Goal: Task Accomplishment & Management: Manage account settings

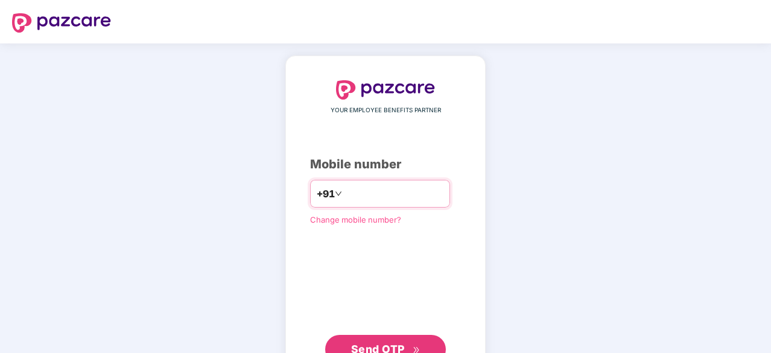
click at [330, 193] on div "+91 *********" at bounding box center [380, 194] width 140 height 28
drag, startPoint x: 330, startPoint y: 193, endPoint x: 336, endPoint y: 187, distance: 8.1
click at [336, 187] on div "+91 *********" at bounding box center [380, 194] width 140 height 28
click at [345, 187] on input "*********" at bounding box center [394, 193] width 99 height 19
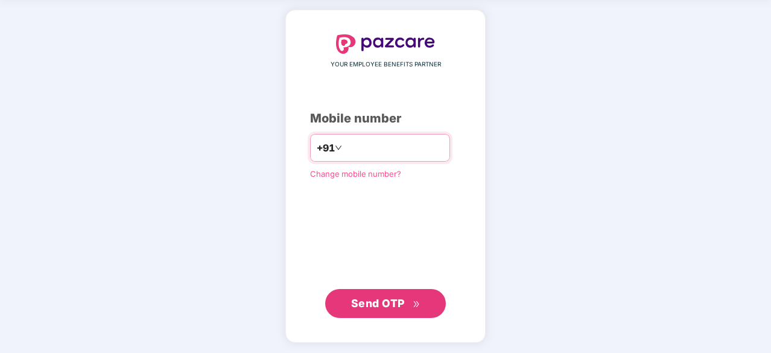
type input "**********"
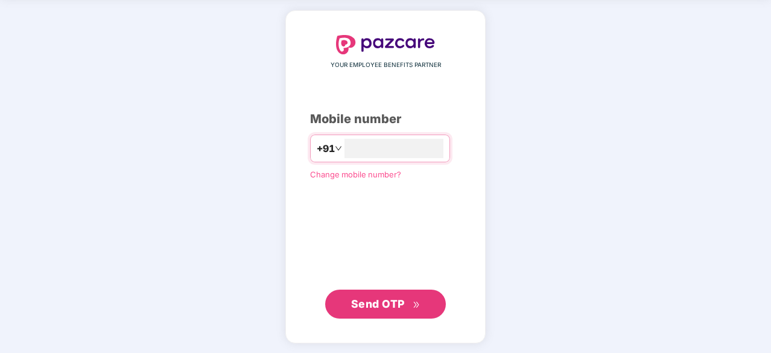
click at [398, 301] on span "Send OTP" at bounding box center [378, 304] width 54 height 13
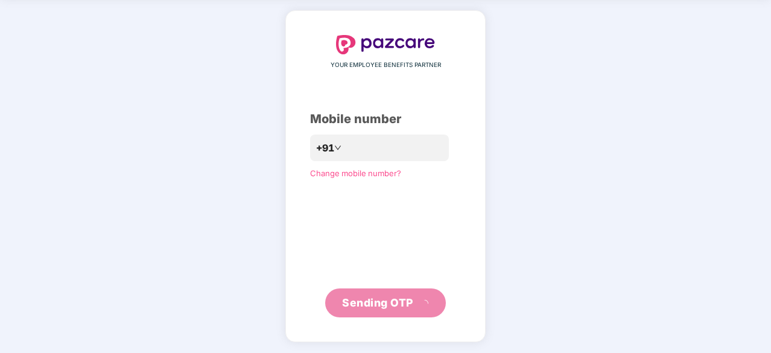
scroll to position [40, 0]
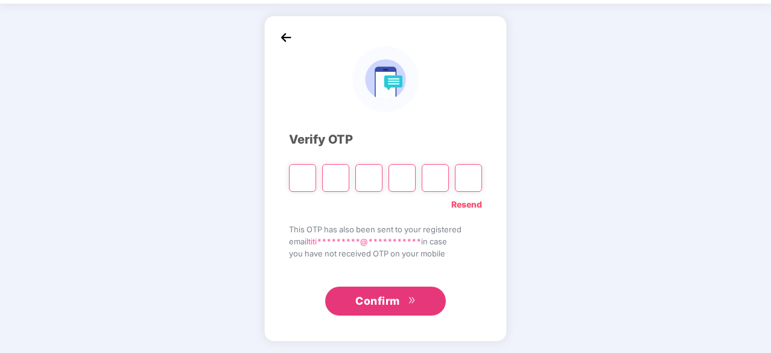
type input "*"
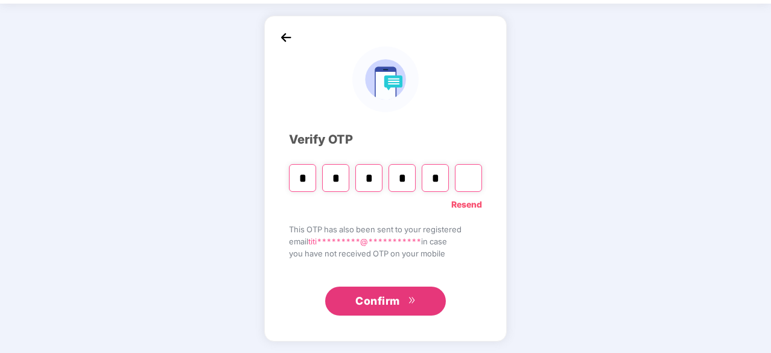
type input "*"
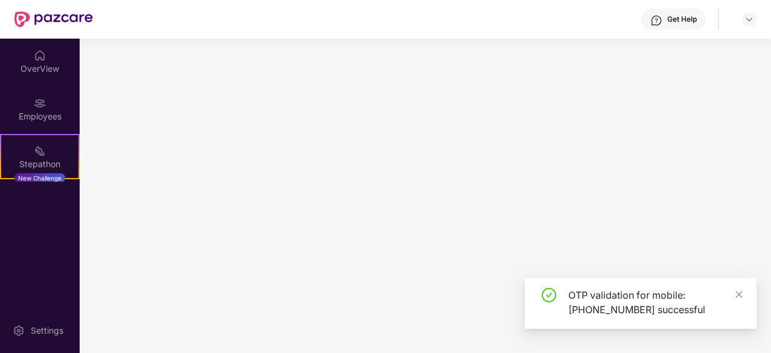
scroll to position [0, 0]
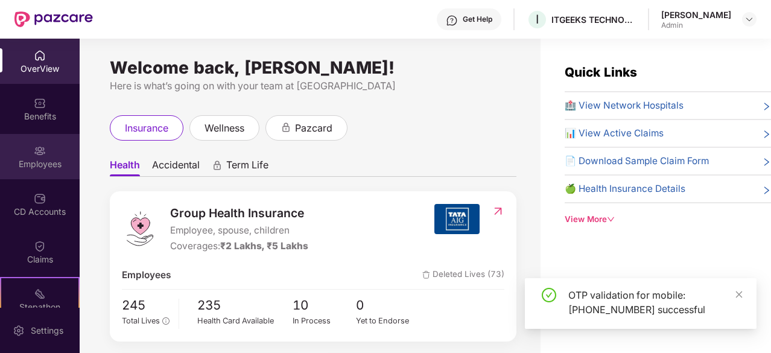
click at [31, 164] on div "Employees" at bounding box center [40, 164] width 80 height 12
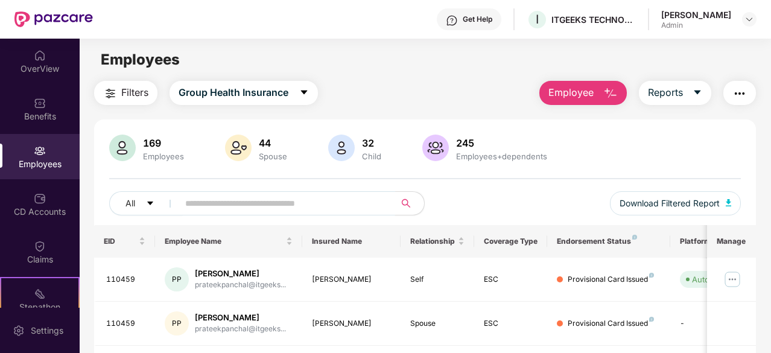
click at [278, 206] on input "text" at bounding box center [282, 203] width 194 height 18
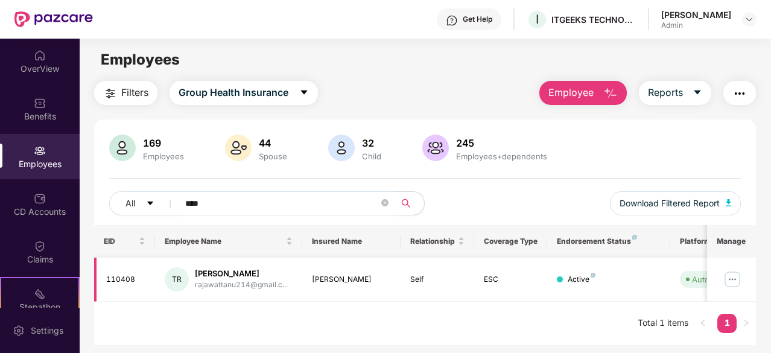
type input "****"
click at [738, 282] on img at bounding box center [732, 279] width 19 height 19
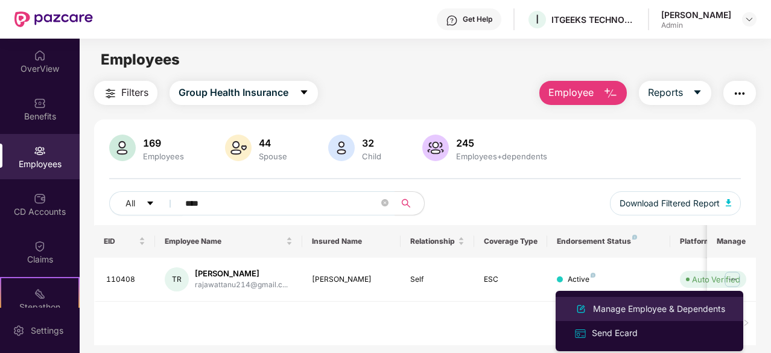
click at [668, 306] on div "Manage Employee & Dependents" at bounding box center [659, 308] width 137 height 13
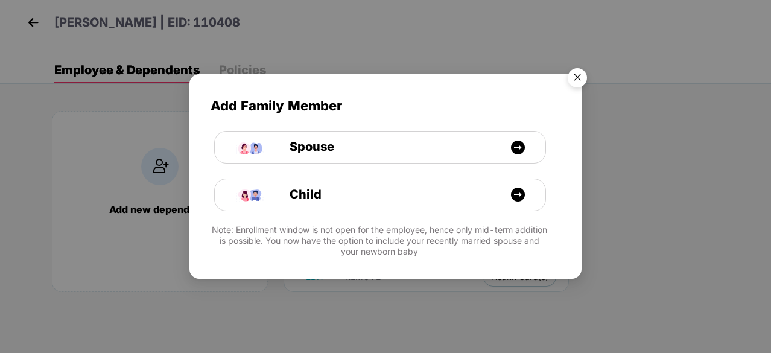
click at [579, 79] on img "Close" at bounding box center [578, 80] width 34 height 34
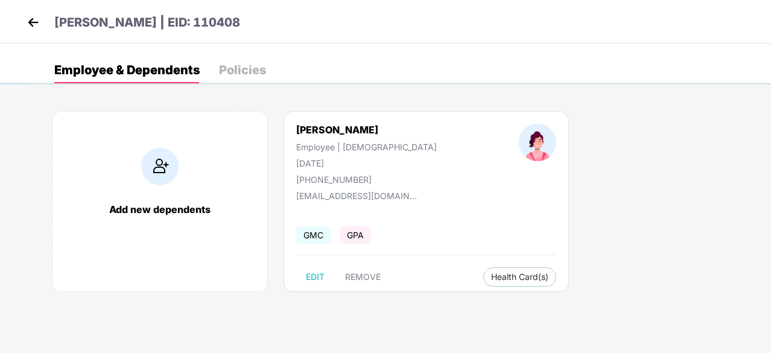
click at [34, 22] on img at bounding box center [33, 22] width 18 height 18
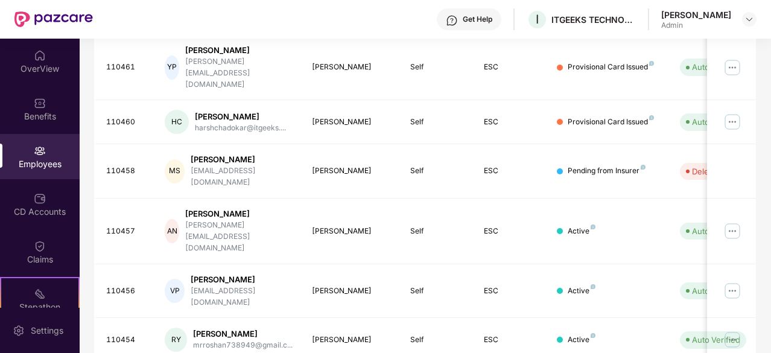
scroll to position [386, 0]
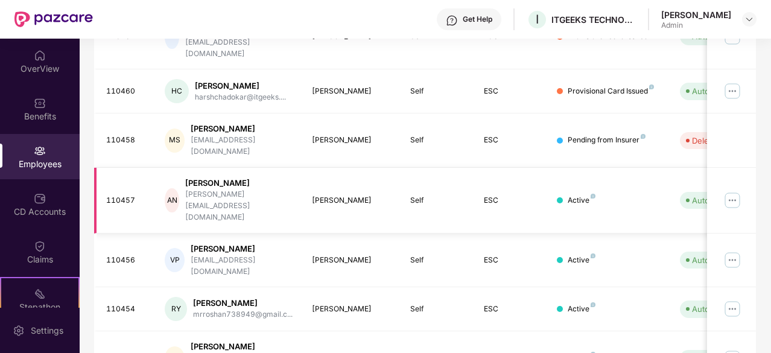
click at [730, 191] on img at bounding box center [732, 200] width 19 height 19
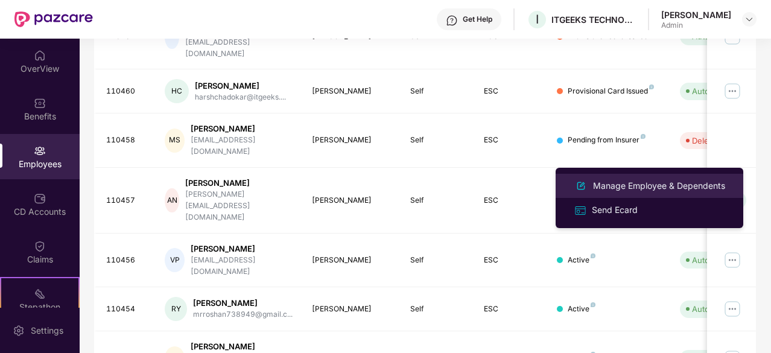
click at [613, 189] on div "Manage Employee & Dependents" at bounding box center [659, 185] width 137 height 13
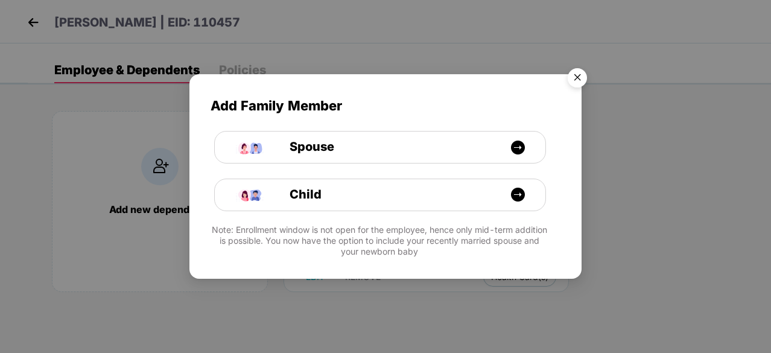
click at [579, 76] on img "Close" at bounding box center [578, 80] width 34 height 34
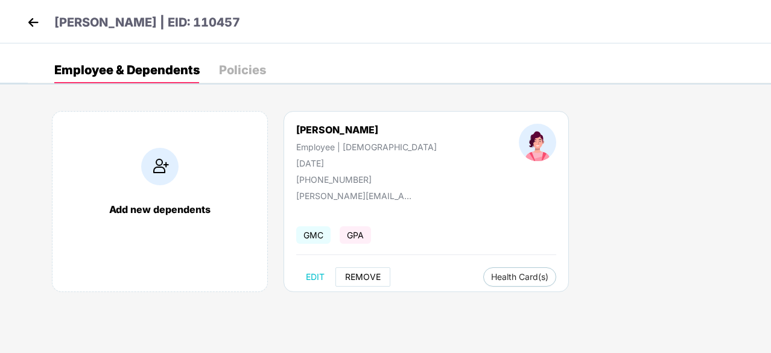
click at [362, 272] on span "REMOVE" at bounding box center [363, 277] width 36 height 10
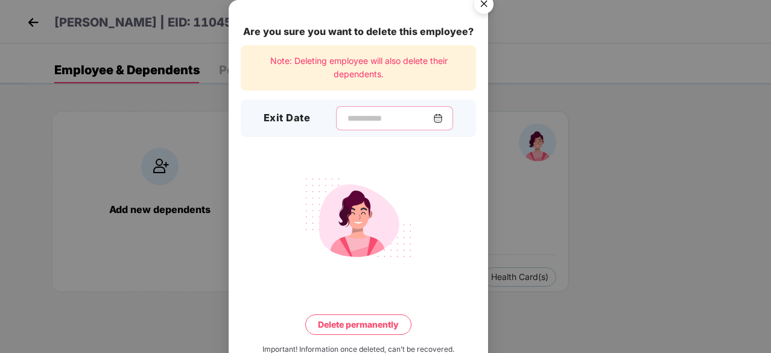
click at [346, 118] on input at bounding box center [389, 118] width 87 height 13
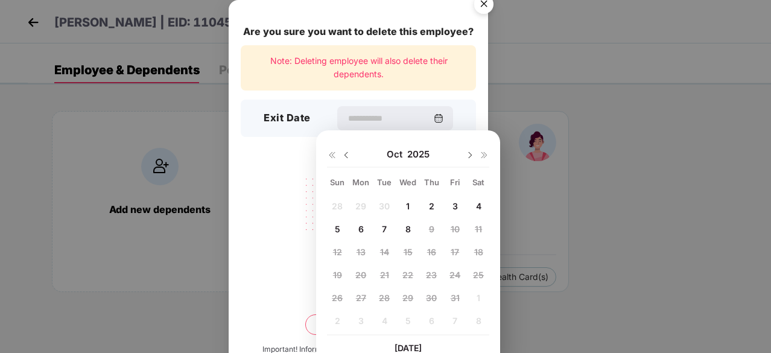
click at [346, 154] on img at bounding box center [347, 155] width 10 height 10
click at [458, 276] on span "26" at bounding box center [455, 275] width 11 height 10
type input "**********"
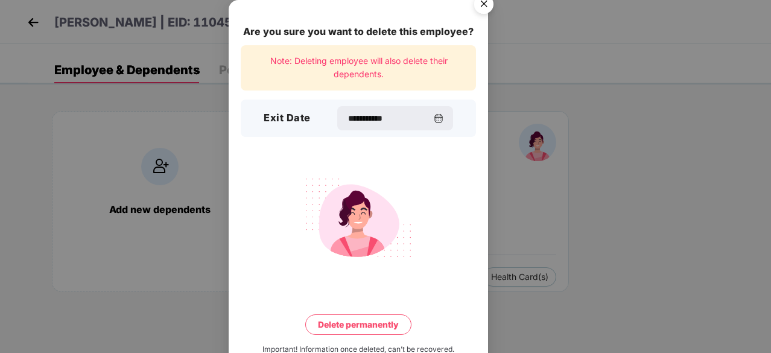
click at [381, 322] on button "Delete permanently" at bounding box center [358, 324] width 106 height 21
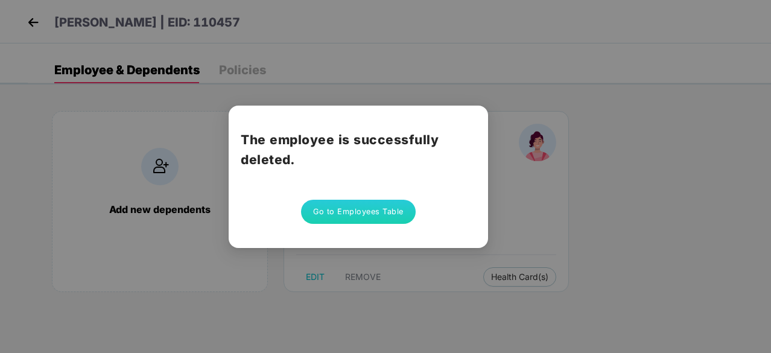
click at [363, 218] on button "Go to Employees Table" at bounding box center [358, 212] width 115 height 24
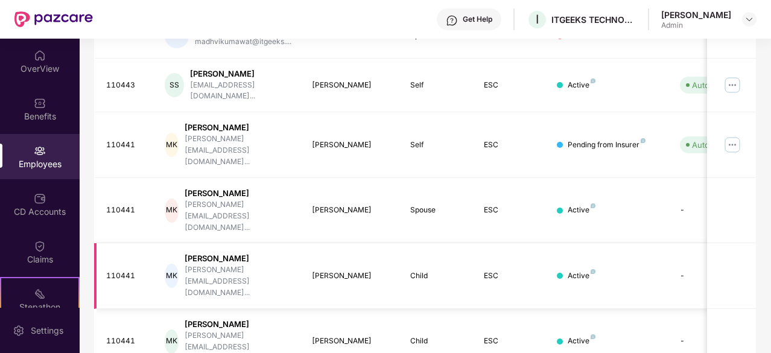
drag, startPoint x: 646, startPoint y: 330, endPoint x: 495, endPoint y: 207, distance: 194.4
click at [495, 207] on div "EID Employee Name Insured Name Relationship Coverage Type Endorsement Status Pl…" at bounding box center [425, 150] width 662 height 623
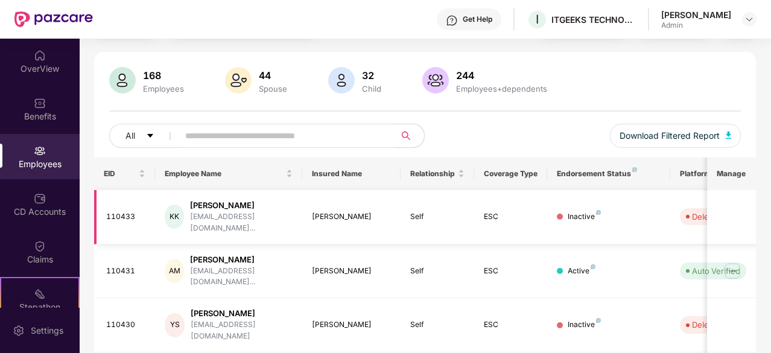
scroll to position [0, 0]
